Goal: Information Seeking & Learning: Find specific fact

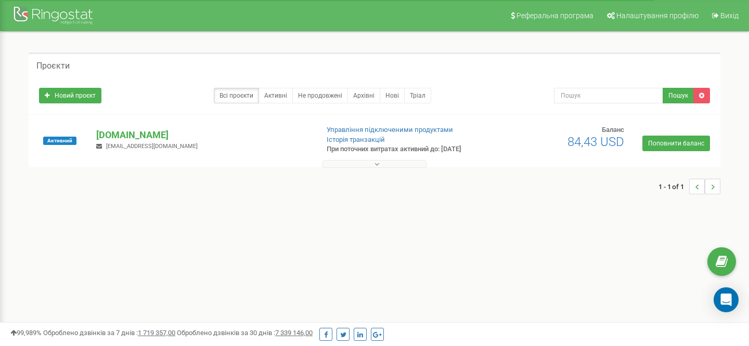
click at [356, 166] on button at bounding box center [374, 164] width 104 height 8
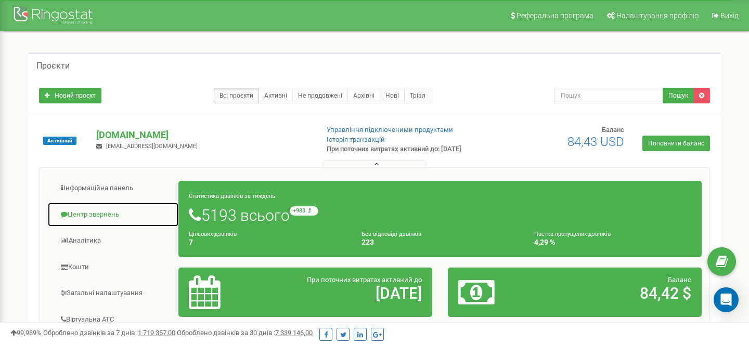
click at [86, 209] on link "Центр звернень" at bounding box center [113, 214] width 132 height 25
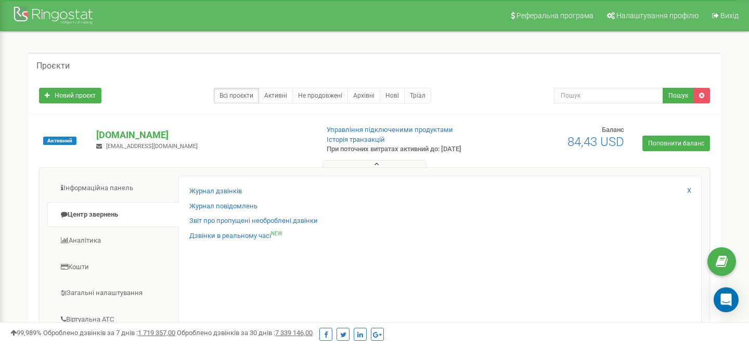
click at [184, 200] on div "Журнал дзвінків Журнал повідомлень Звіт про пропущені необроблені дзвінки Дзвін…" at bounding box center [439, 344] width 523 height 336
click at [189, 200] on div "Журнал дзвінків" at bounding box center [439, 194] width 501 height 15
click at [202, 193] on link "Журнал дзвінків" at bounding box center [215, 192] width 53 height 10
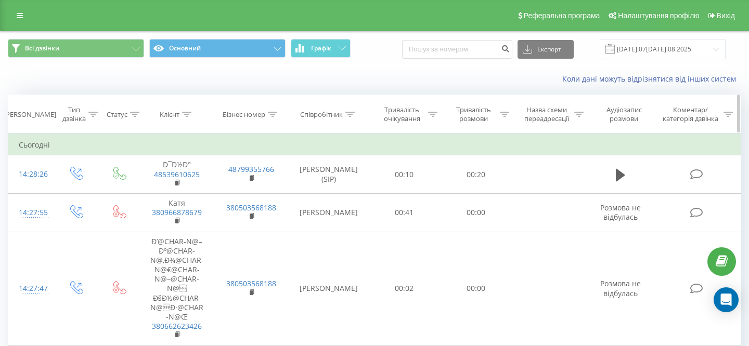
click at [350, 114] on icon at bounding box center [349, 114] width 9 height 5
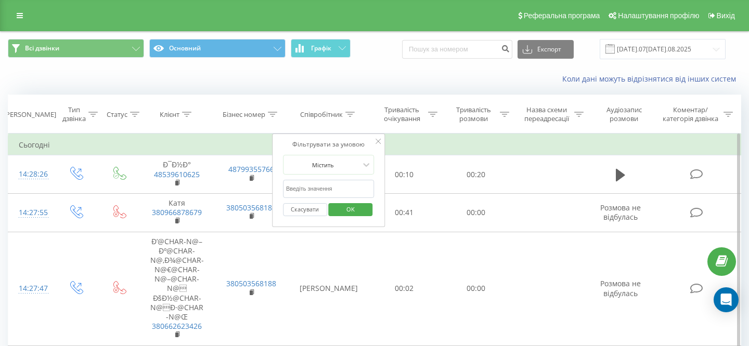
click at [314, 193] on input "text" at bounding box center [329, 189] width 92 height 18
type input "балацька"
click at [354, 206] on span "OK" at bounding box center [350, 209] width 29 height 16
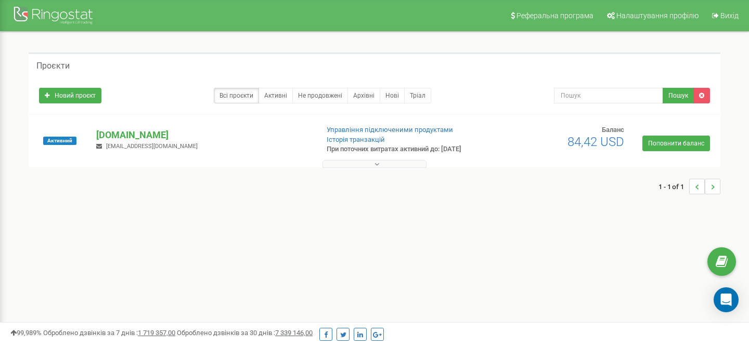
click at [384, 162] on button at bounding box center [374, 164] width 104 height 8
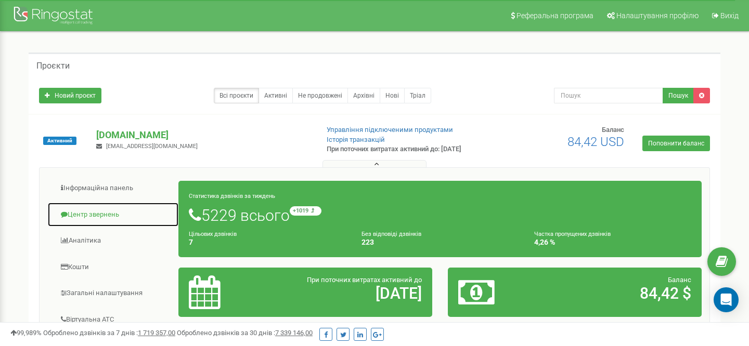
click at [111, 208] on link "Центр звернень" at bounding box center [113, 214] width 132 height 25
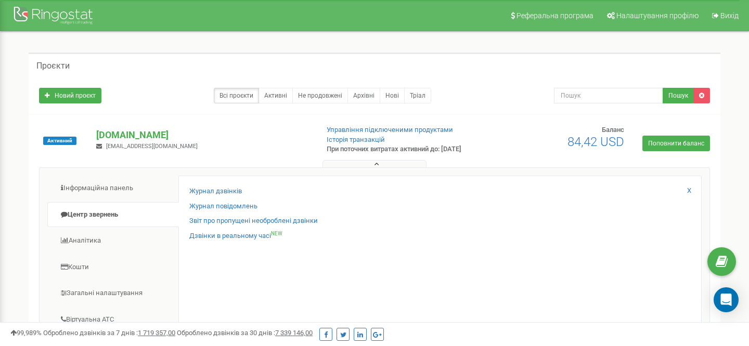
click at [196, 198] on div "Журнал дзвінків" at bounding box center [439, 194] width 501 height 15
click at [212, 186] on div "Журнал дзвінків Журнал повідомлень Звіт про пропущені необроблені дзвінки Дзвін…" at bounding box center [439, 344] width 523 height 336
click at [214, 192] on link "Журнал дзвінків" at bounding box center [215, 192] width 53 height 10
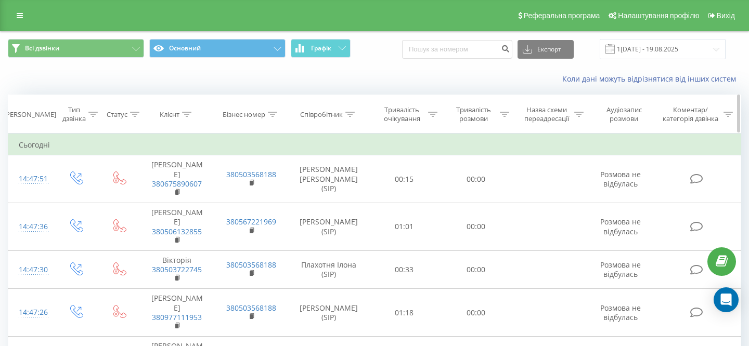
click at [352, 116] on div at bounding box center [349, 114] width 9 height 9
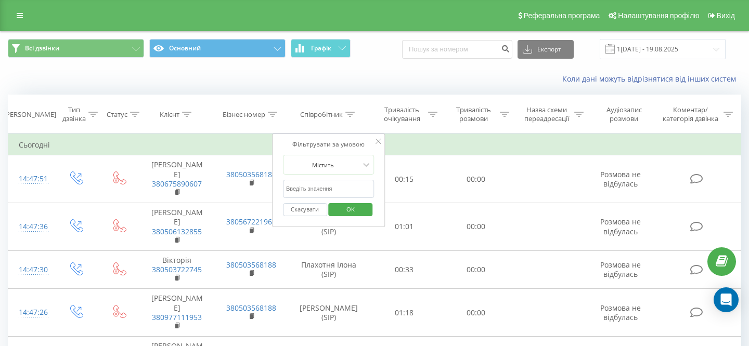
click at [335, 182] on input "text" at bounding box center [329, 189] width 92 height 18
type input "стадніцька"
click at [337, 211] on span "OK" at bounding box center [350, 209] width 29 height 16
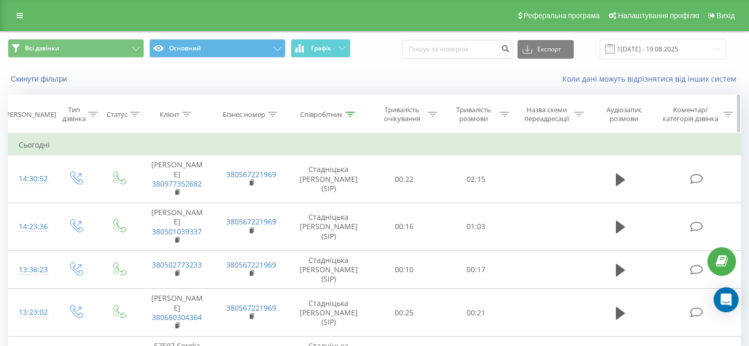
click at [345, 121] on th "Співробітник" at bounding box center [329, 114] width 80 height 38
click at [348, 112] on icon at bounding box center [349, 114] width 9 height 5
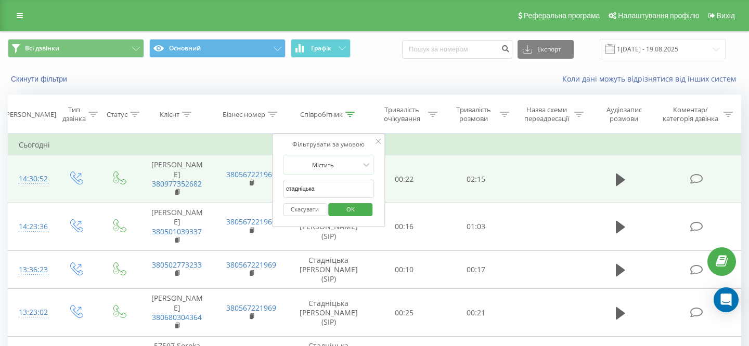
drag, startPoint x: 328, startPoint y: 188, endPoint x: 265, endPoint y: 189, distance: 62.9
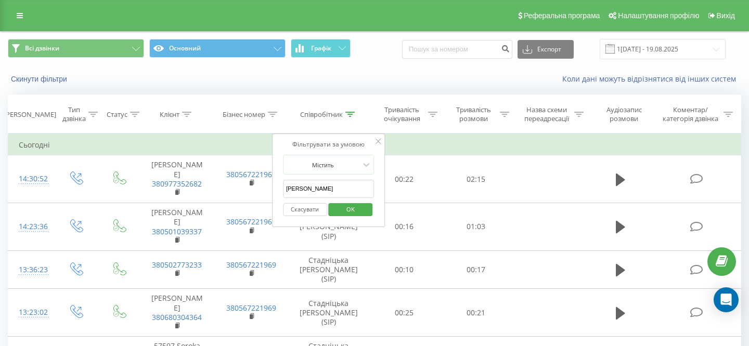
click at [352, 210] on span "OK" at bounding box center [350, 209] width 29 height 16
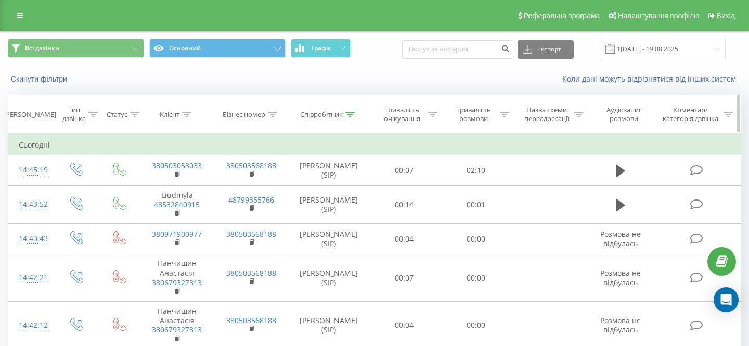
click at [349, 115] on icon at bounding box center [349, 114] width 9 height 5
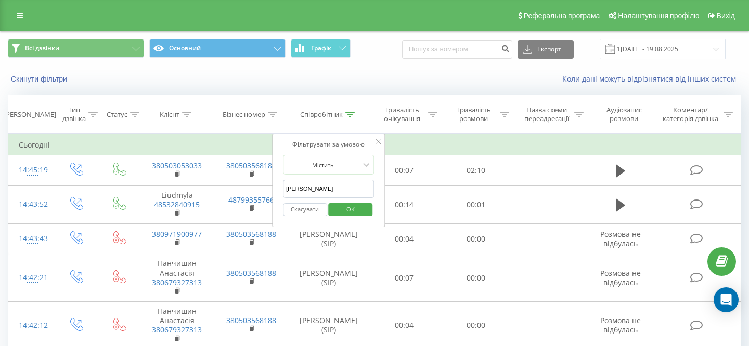
drag, startPoint x: 323, startPoint y: 188, endPoint x: 275, endPoint y: 188, distance: 48.4
click at [275, 188] on div "Фільтрувати за умовою Містить міщенко Скасувати OK" at bounding box center [328, 181] width 113 height 94
click at [347, 213] on span "OK" at bounding box center [350, 209] width 29 height 16
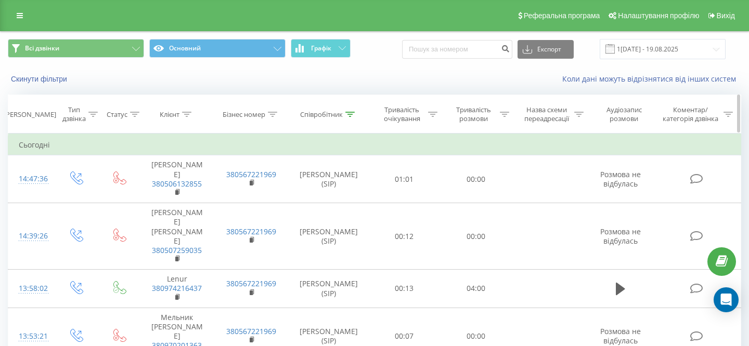
click at [350, 114] on icon at bounding box center [349, 114] width 9 height 5
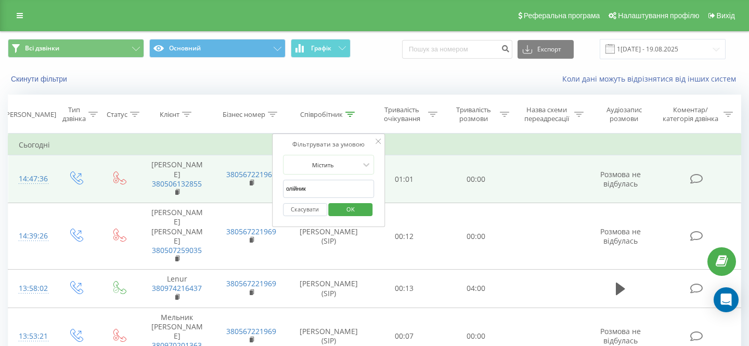
drag, startPoint x: 311, startPoint y: 186, endPoint x: 262, endPoint y: 186, distance: 49.9
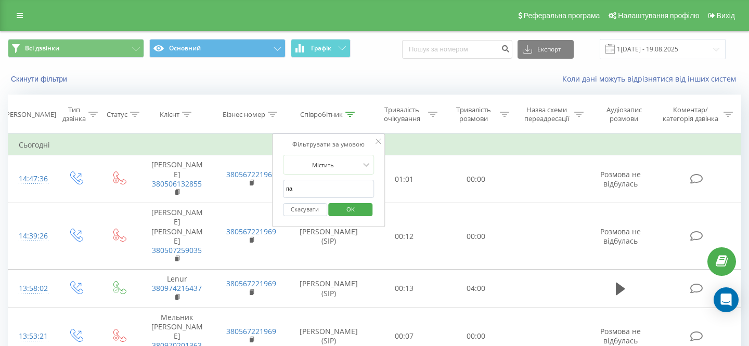
type input "паршикова"
click at [346, 209] on span "OK" at bounding box center [350, 209] width 29 height 16
